Goal: Transaction & Acquisition: Register for event/course

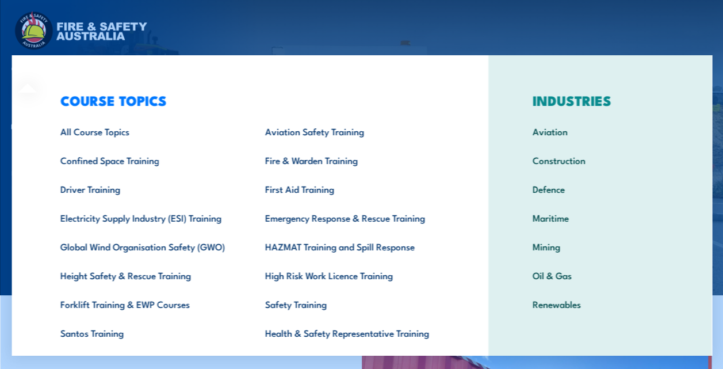
click at [37, 64] on div "COURSE TOPICS All Course Topics Aviation Safety Training Confined Space Trainin…" at bounding box center [250, 237] width 477 height 364
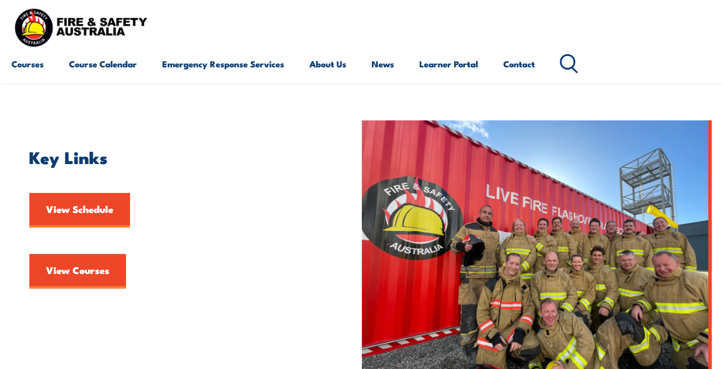
scroll to position [222, 0]
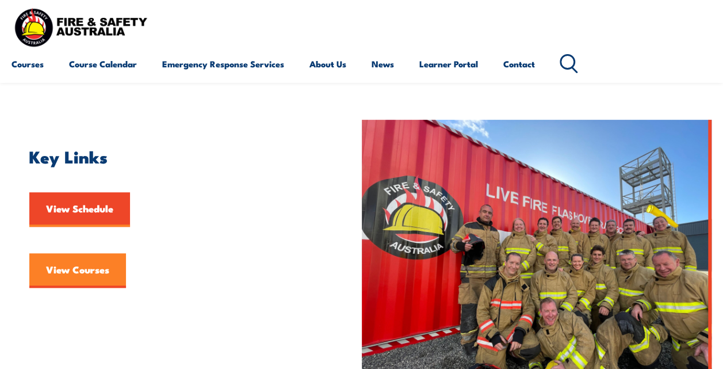
click at [111, 261] on link "View Courses" at bounding box center [77, 270] width 97 height 35
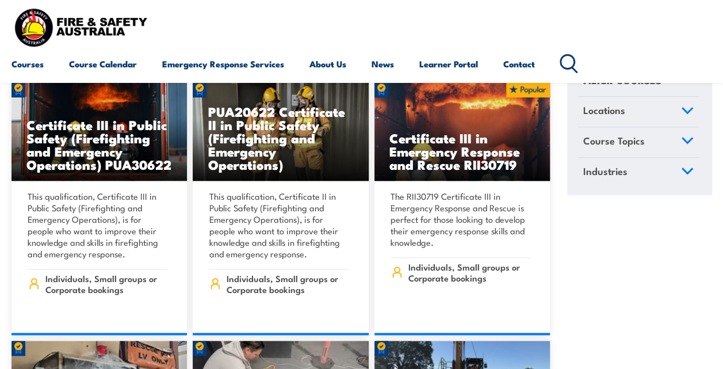
scroll to position [2715, 0]
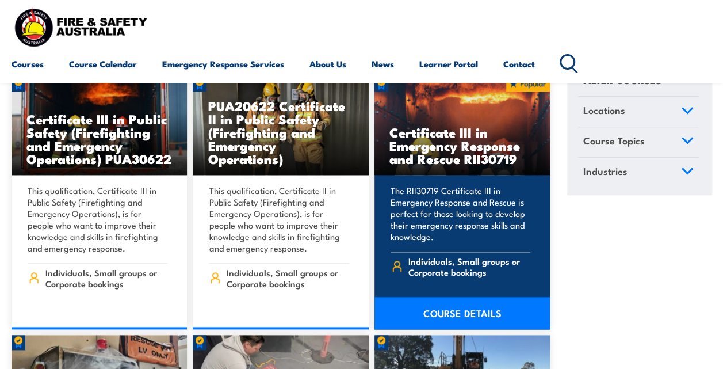
click at [465, 297] on link "COURSE DETAILS" at bounding box center [463, 313] width 176 height 32
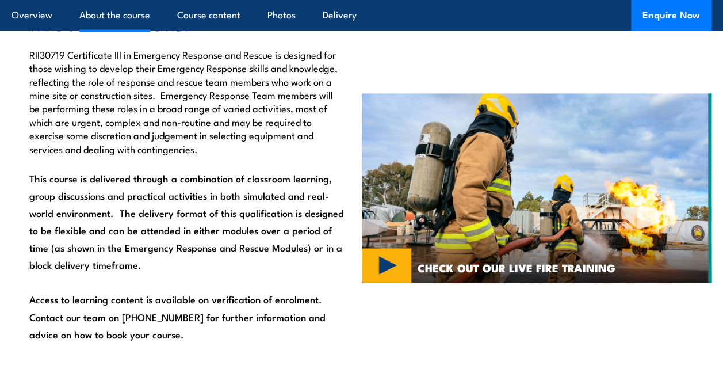
scroll to position [768, 0]
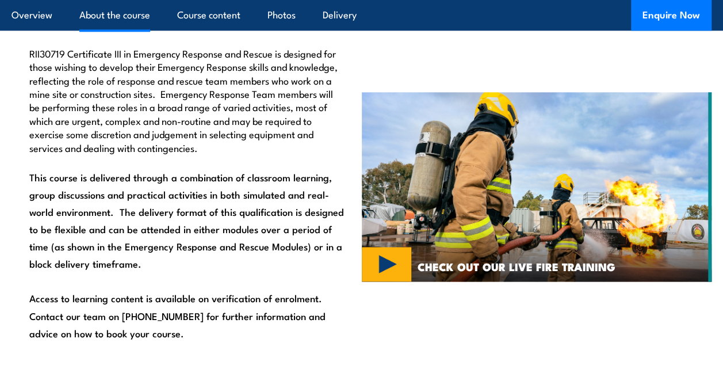
click at [397, 281] on img at bounding box center [537, 186] width 350 height 189
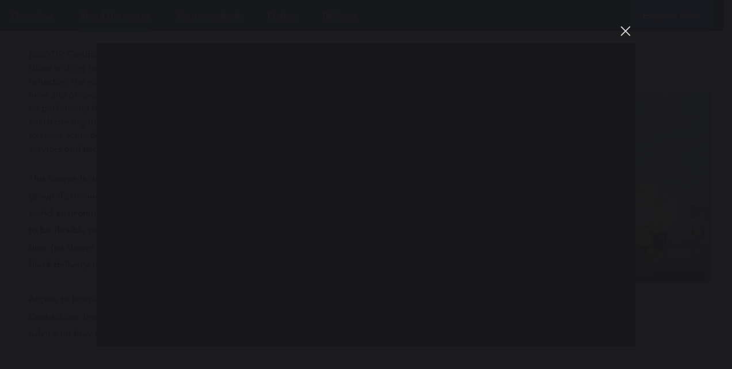
click at [628, 24] on button "You can close this modal content with the ESC key" at bounding box center [626, 31] width 20 height 20
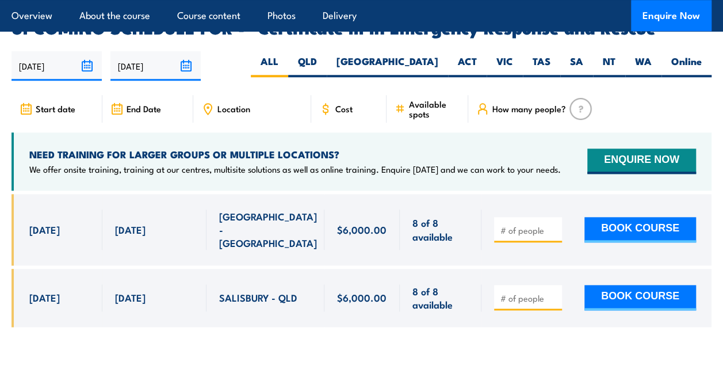
scroll to position [2698, 0]
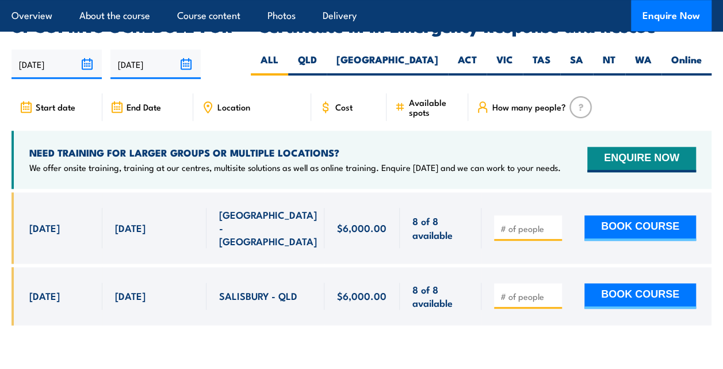
click at [535, 291] on input "number" at bounding box center [530, 297] width 58 height 12
type input "1"
click at [642, 283] on button "BOOK COURSE" at bounding box center [641, 295] width 112 height 25
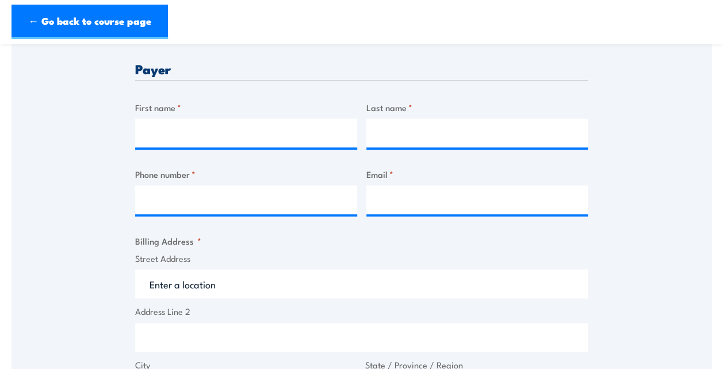
scroll to position [435, 0]
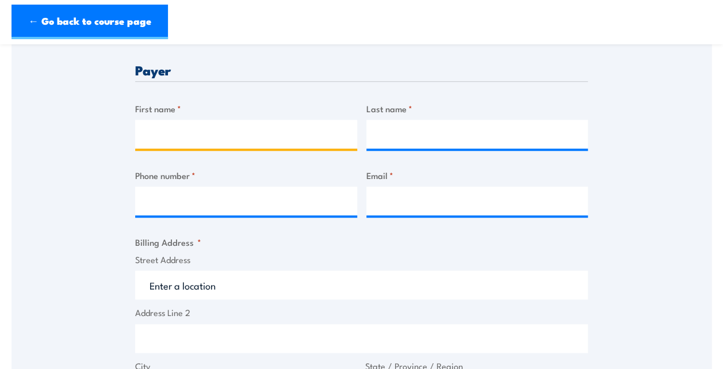
click at [329, 148] on input "First name *" at bounding box center [246, 134] width 222 height 29
type input "Max"
type input "[PERSON_NAME]"
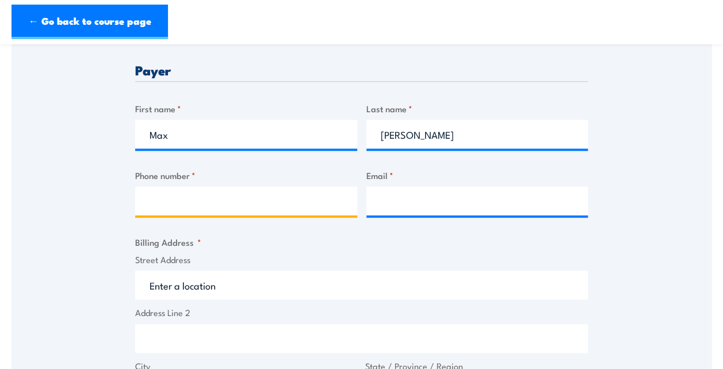
type input "0457804888"
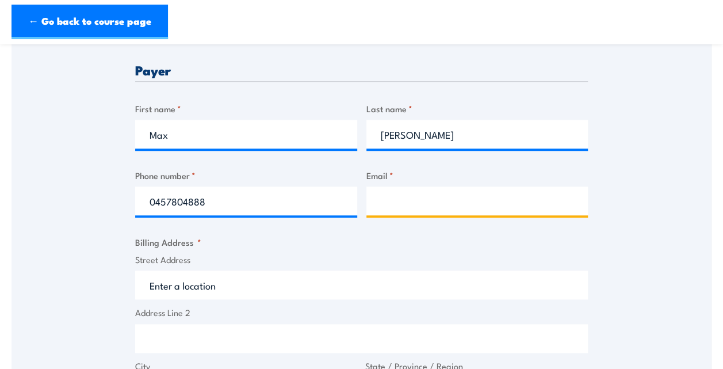
type input "[EMAIL_ADDRESS][DOMAIN_NAME]"
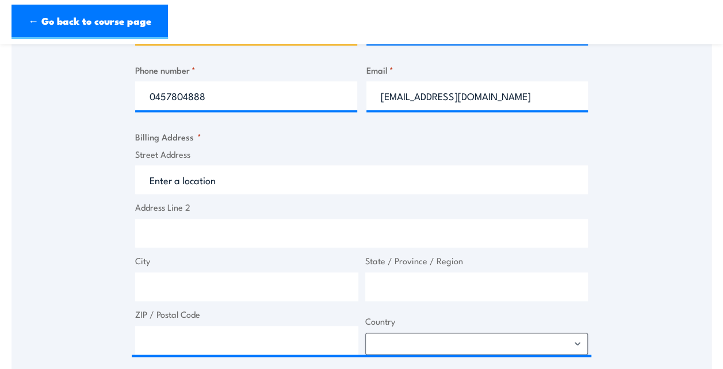
scroll to position [543, 0]
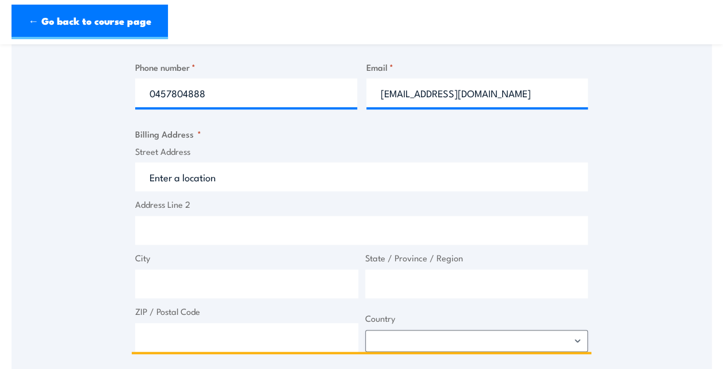
click at [283, 191] on input "Street Address" at bounding box center [361, 176] width 453 height 29
type input "[STREET_ADDRESS]"
type input "QLD"
type input "4565"
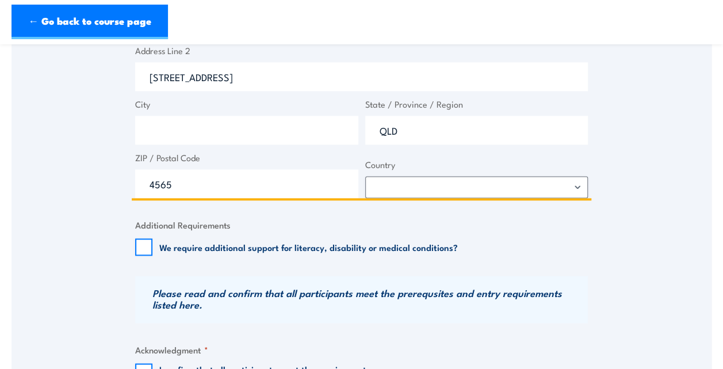
scroll to position [697, 0]
click at [257, 144] on input "City" at bounding box center [246, 129] width 223 height 29
type input "Tewantin"
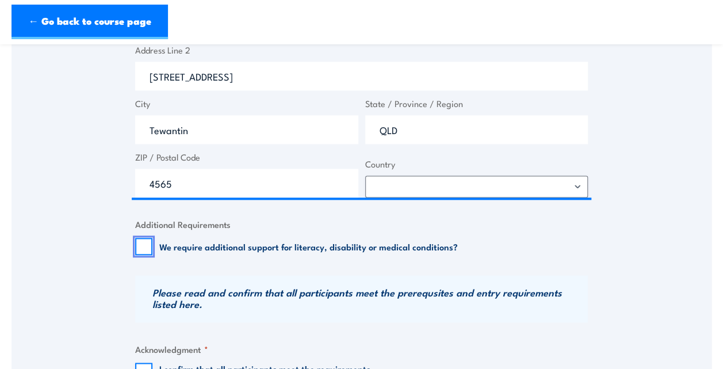
click at [140, 255] on input "We require additional support for literacy, disability or medical conditions?" at bounding box center [143, 246] width 17 height 17
checkbox input "true"
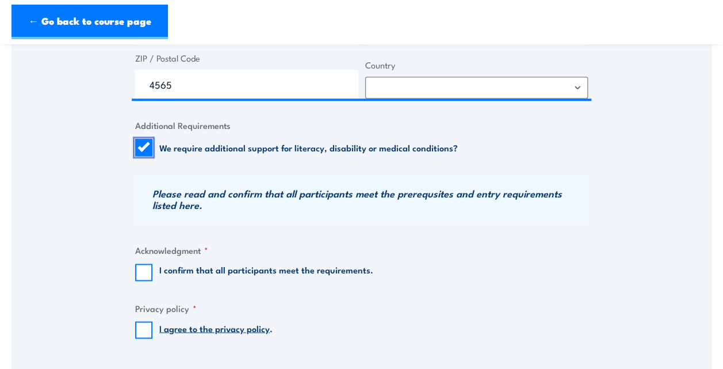
scroll to position [798, 0]
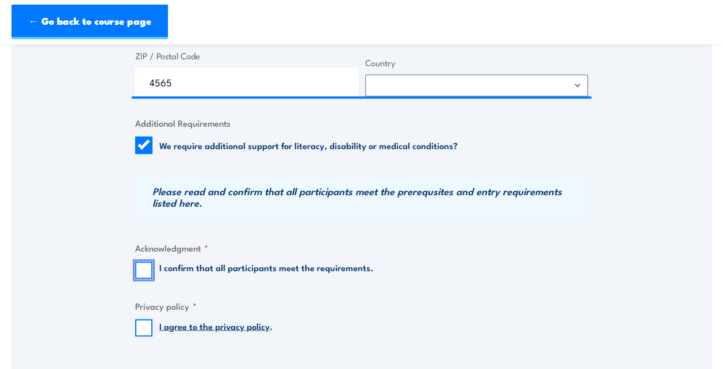
click at [138, 279] on input "I confirm that all participants meet the requirements." at bounding box center [143, 269] width 17 height 17
checkbox input "true"
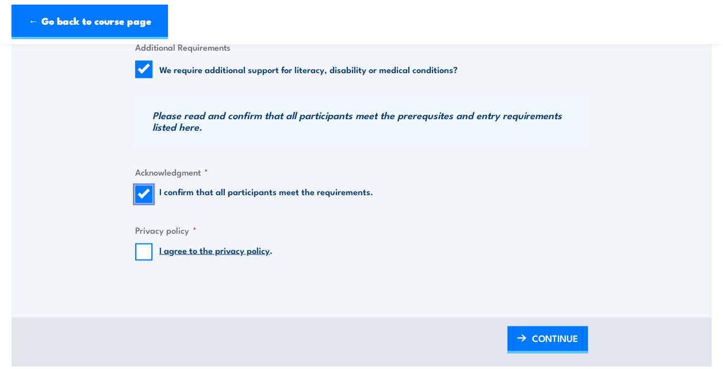
scroll to position [875, 0]
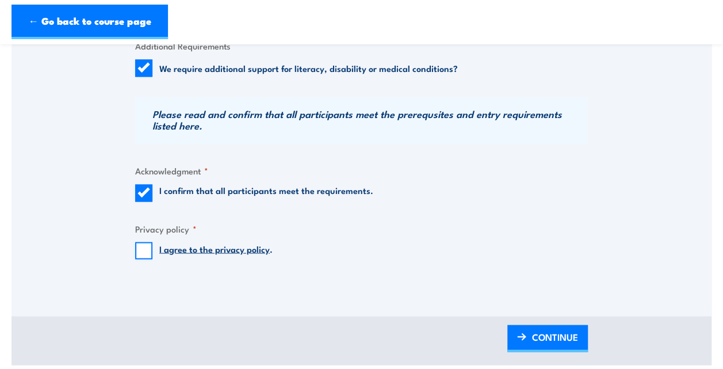
click at [139, 259] on fieldset "Privacy policy * I agree to the privacy policy ." at bounding box center [361, 240] width 453 height 37
click at [146, 259] on input "I agree to the privacy policy ." at bounding box center [143, 250] width 17 height 17
checkbox input "true"
click at [563, 352] on span "CONTINUE" at bounding box center [555, 336] width 46 height 31
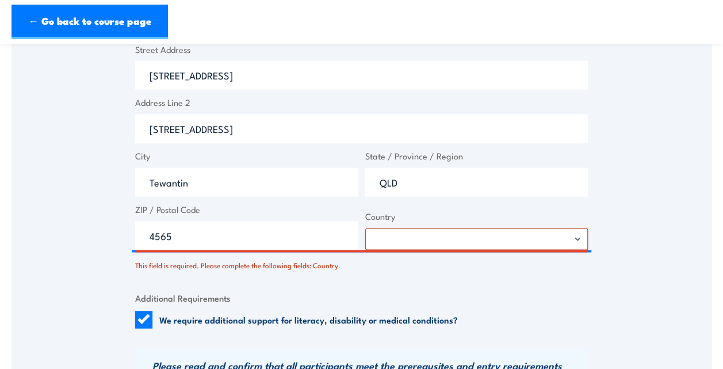
scroll to position [691, 0]
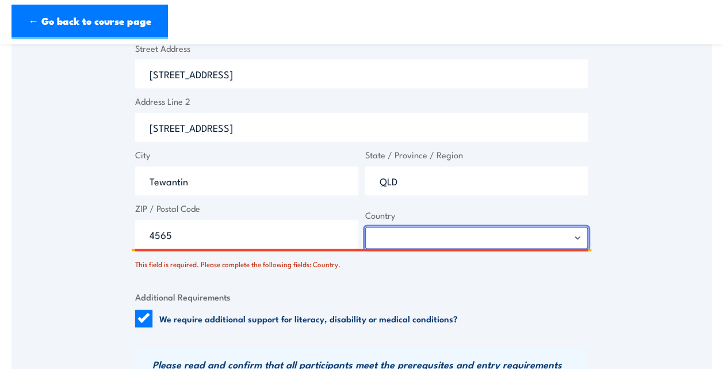
click at [545, 249] on select "[GEOGRAPHIC_DATA] [GEOGRAPHIC_DATA] [GEOGRAPHIC_DATA] [US_STATE] [GEOGRAPHIC_DA…" at bounding box center [476, 238] width 223 height 22
select select "[GEOGRAPHIC_DATA]"
click at [365, 245] on select "[GEOGRAPHIC_DATA] [GEOGRAPHIC_DATA] [GEOGRAPHIC_DATA] [US_STATE] [GEOGRAPHIC_DA…" at bounding box center [476, 238] width 223 height 22
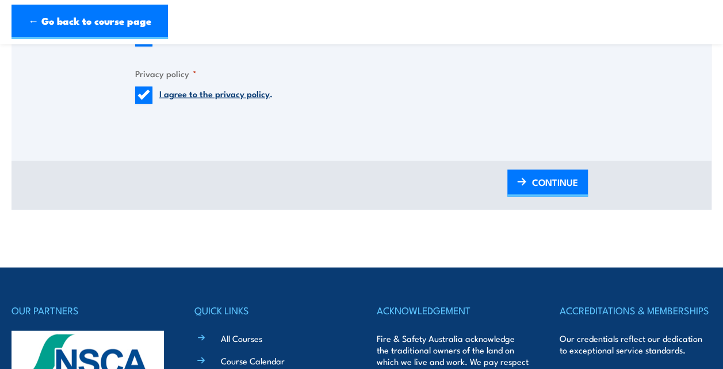
scroll to position [1102, 0]
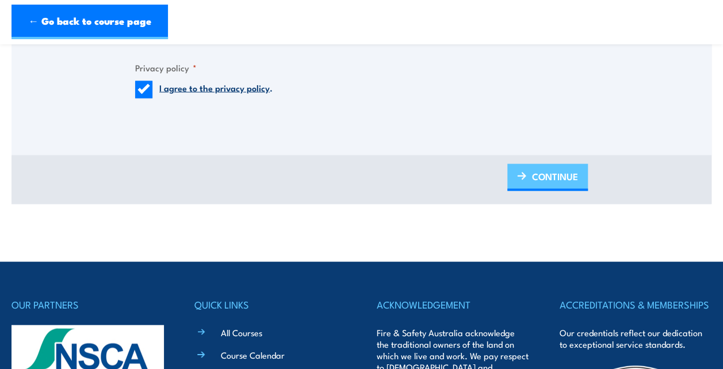
click at [516, 190] on link "CONTINUE" at bounding box center [548, 177] width 81 height 27
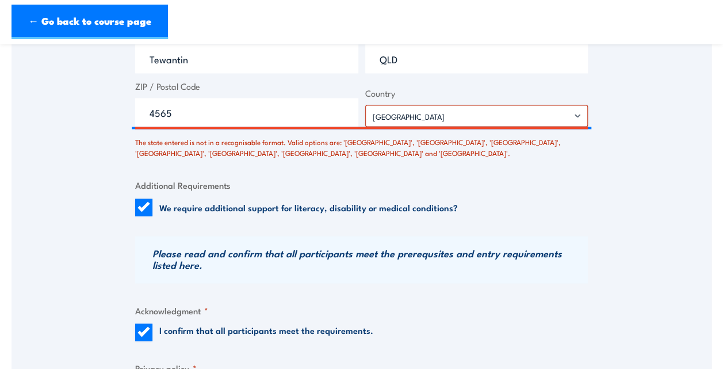
scroll to position [812, 0]
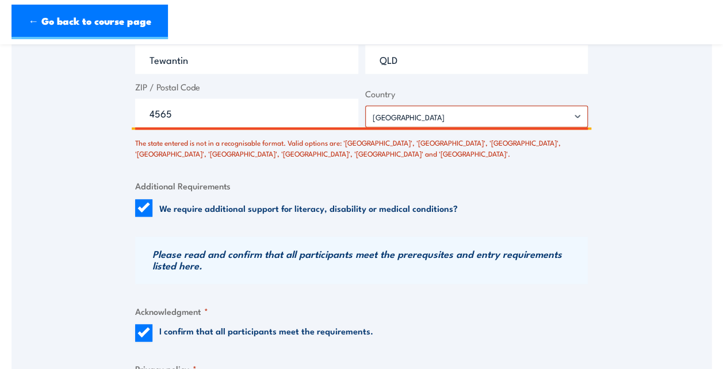
click at [466, 74] on input "QLD" at bounding box center [476, 59] width 223 height 29
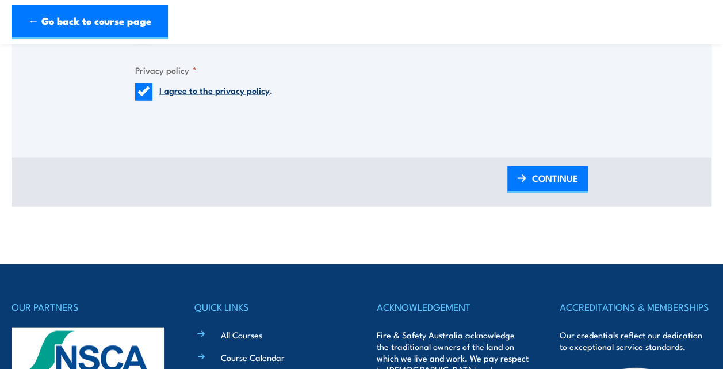
scroll to position [1114, 0]
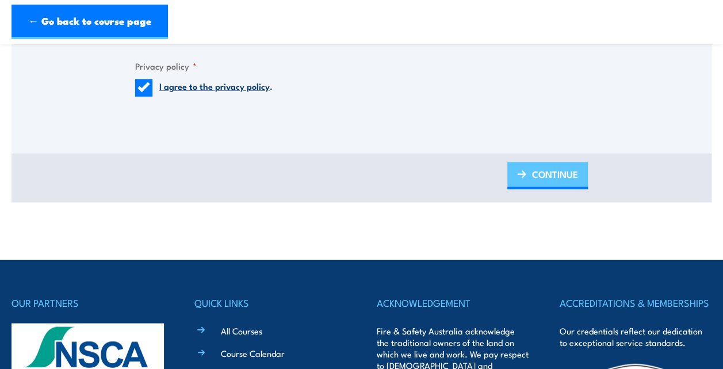
type input "[GEOGRAPHIC_DATA]"
click at [531, 189] on link "CONTINUE" at bounding box center [548, 175] width 81 height 27
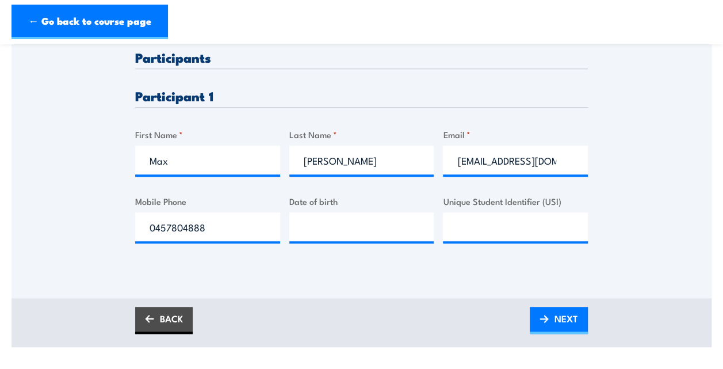
scroll to position [303, 0]
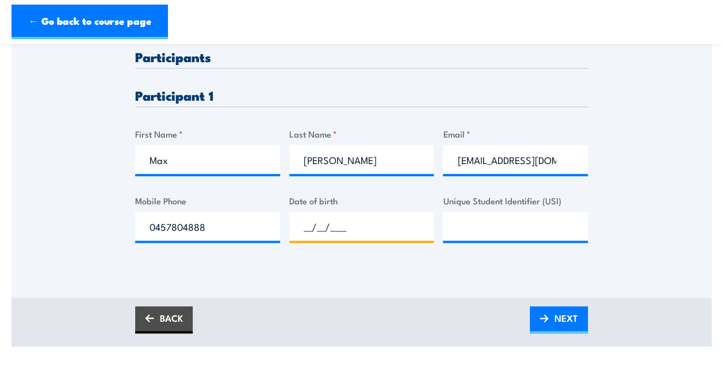
click at [391, 241] on input "__/__/____" at bounding box center [361, 226] width 145 height 29
type input "[DATE]"
